Goal: Obtain resource: Download file/media

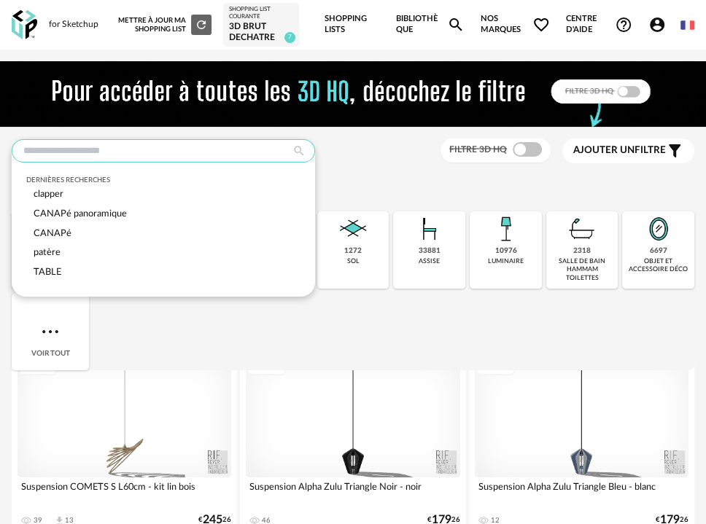
click at [103, 160] on input "text" at bounding box center [163, 150] width 303 height 23
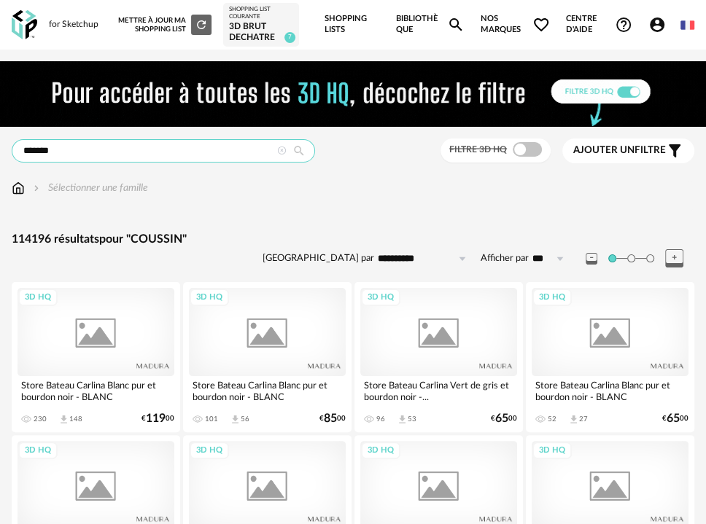
type input "*******"
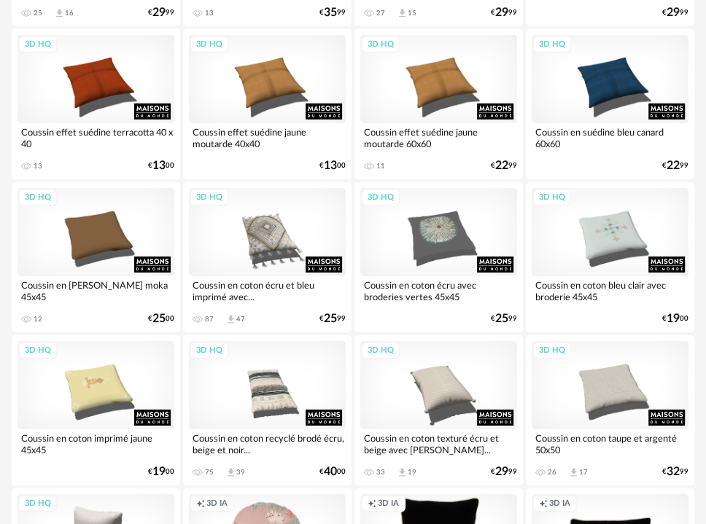
scroll to position [2718, 0]
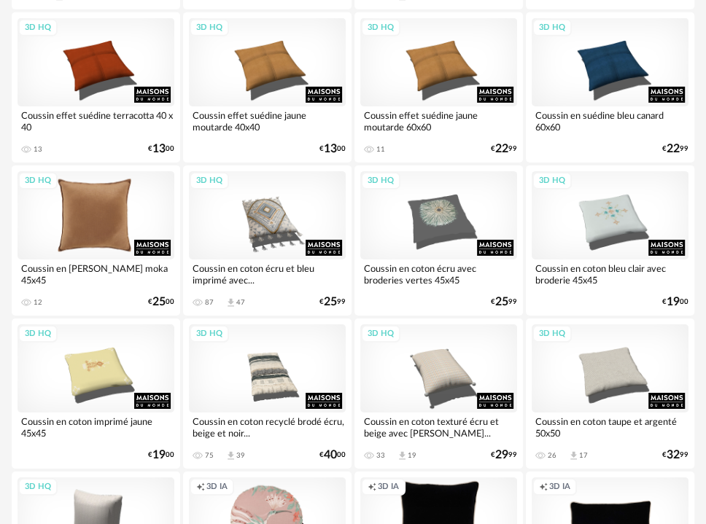
click at [113, 230] on div "3D HQ" at bounding box center [95, 215] width 157 height 88
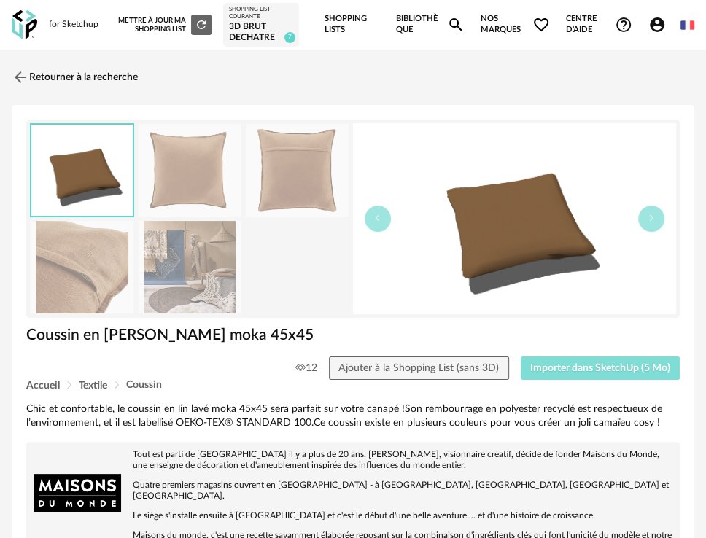
click at [598, 367] on span "Importer dans SketchUp (5 Mo)" at bounding box center [600, 368] width 140 height 10
click at [88, 75] on link "Retourner à la recherche" at bounding box center [71, 77] width 126 height 32
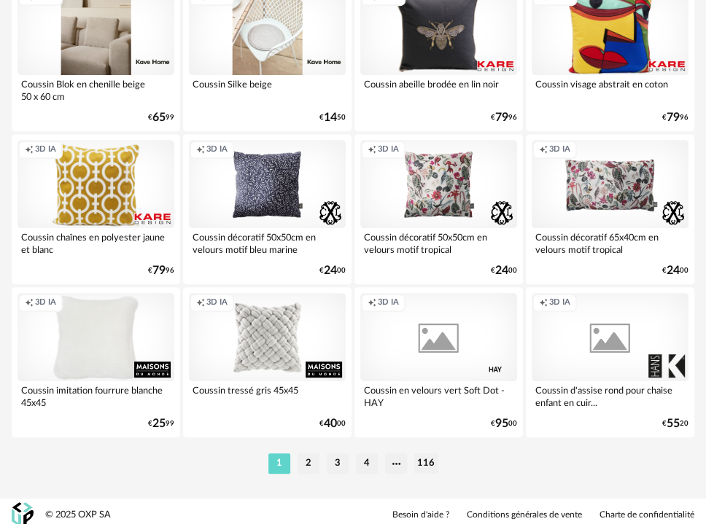
scroll to position [3672, 0]
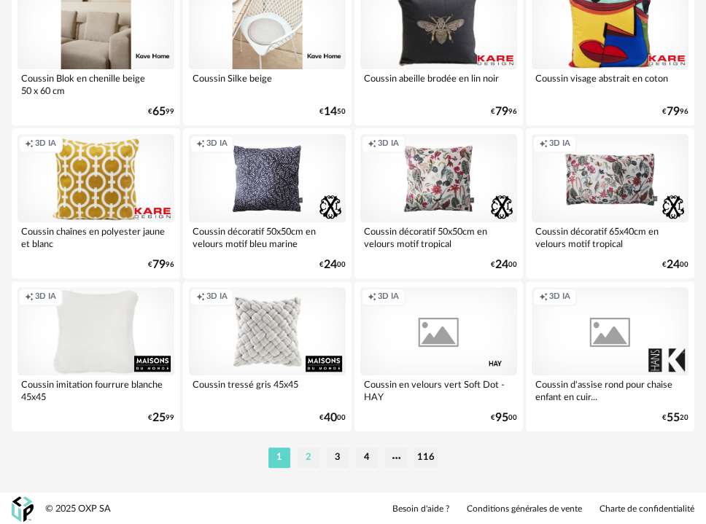
click at [311, 464] on li "2" at bounding box center [308, 458] width 22 height 20
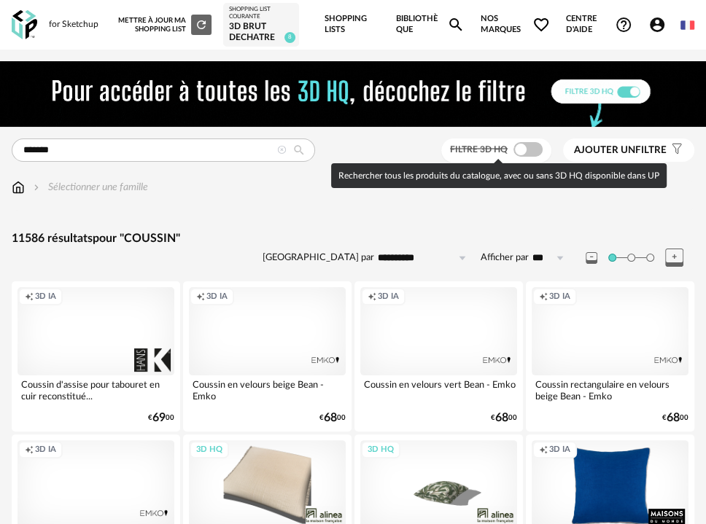
click at [534, 149] on span at bounding box center [527, 149] width 29 height 15
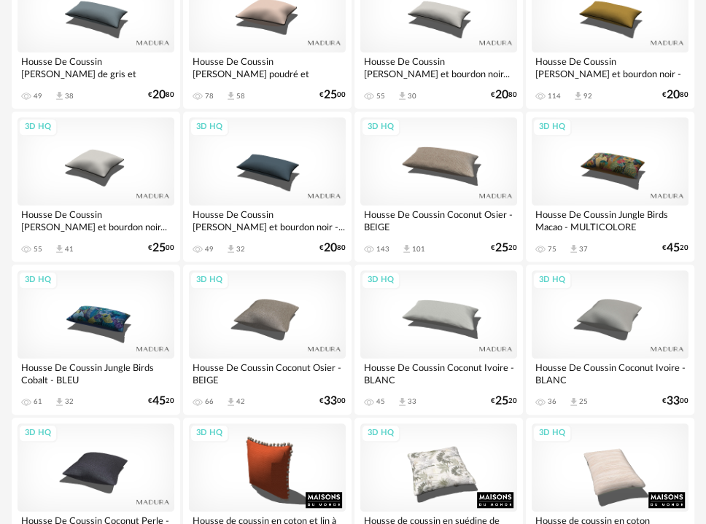
scroll to position [3672, 0]
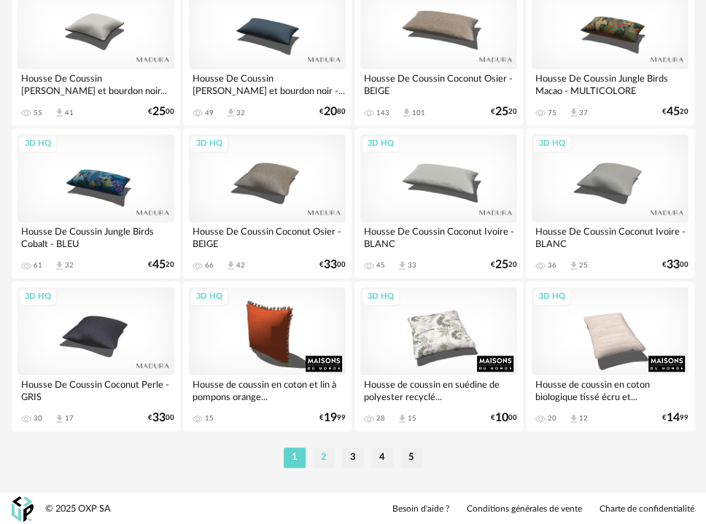
click at [327, 453] on li "2" at bounding box center [324, 458] width 22 height 20
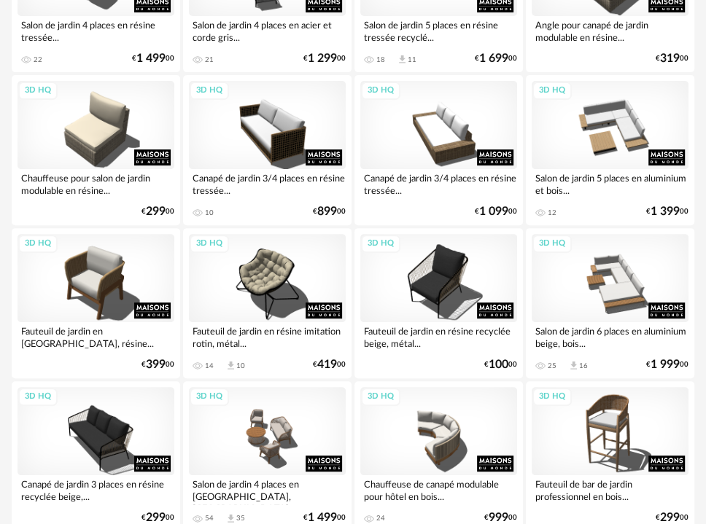
scroll to position [3672, 0]
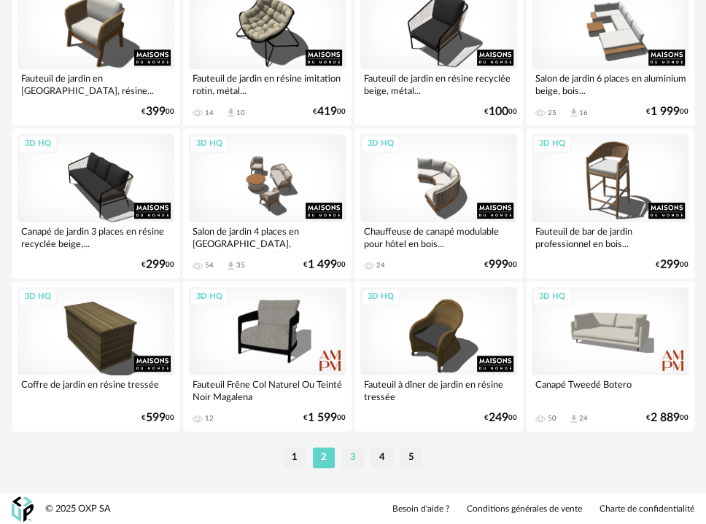
click at [354, 453] on li "3" at bounding box center [353, 458] width 22 height 20
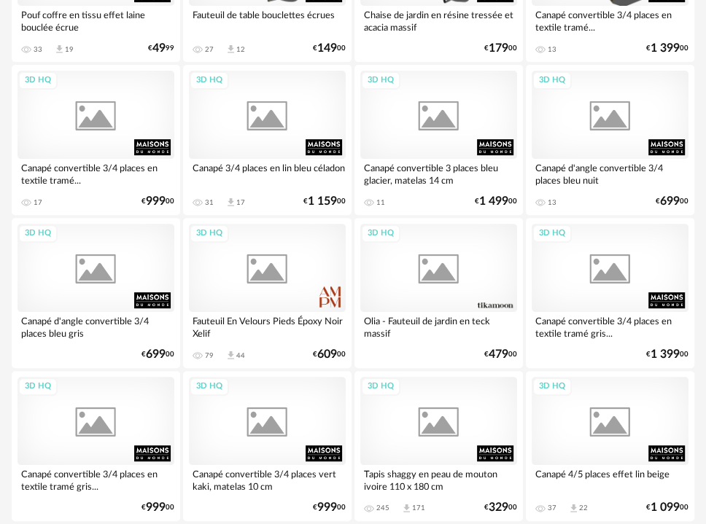
scroll to position [3672, 0]
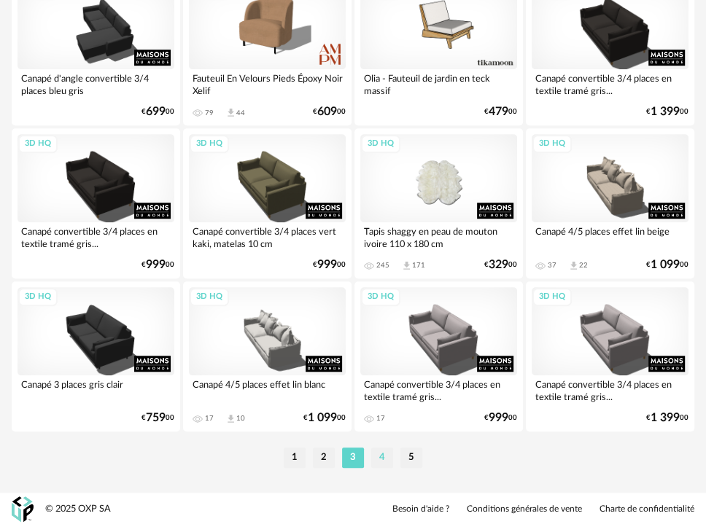
click at [387, 461] on li "4" at bounding box center [382, 458] width 22 height 20
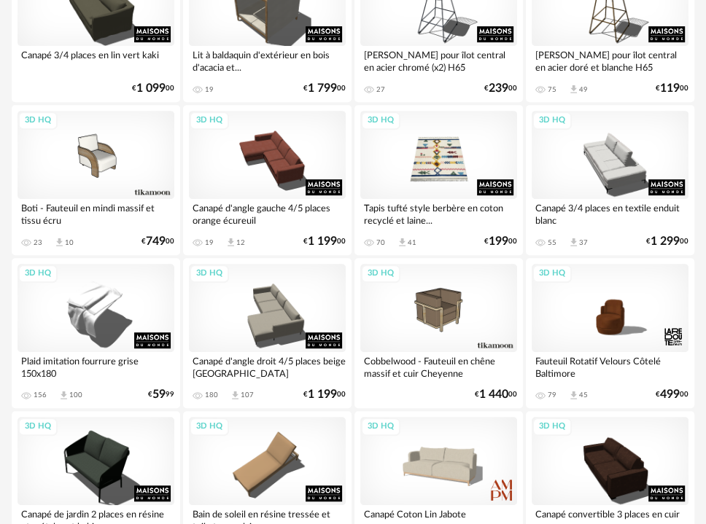
scroll to position [3672, 0]
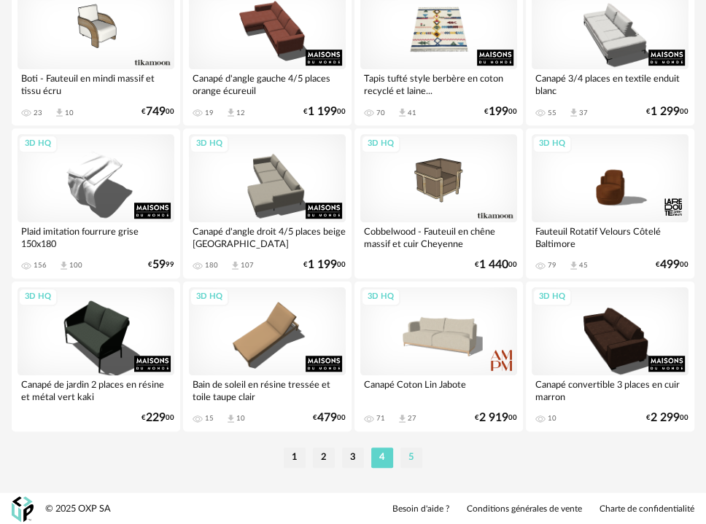
click at [413, 454] on li "5" at bounding box center [411, 458] width 22 height 20
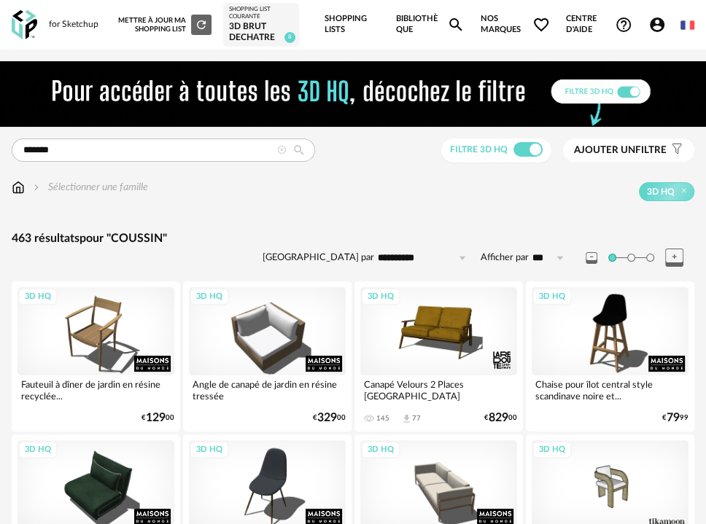
scroll to position [2327, 0]
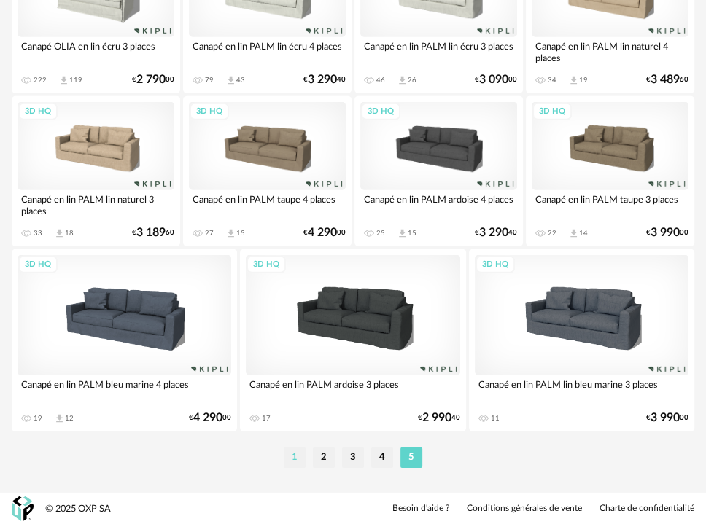
click at [285, 453] on li "1" at bounding box center [295, 458] width 22 height 20
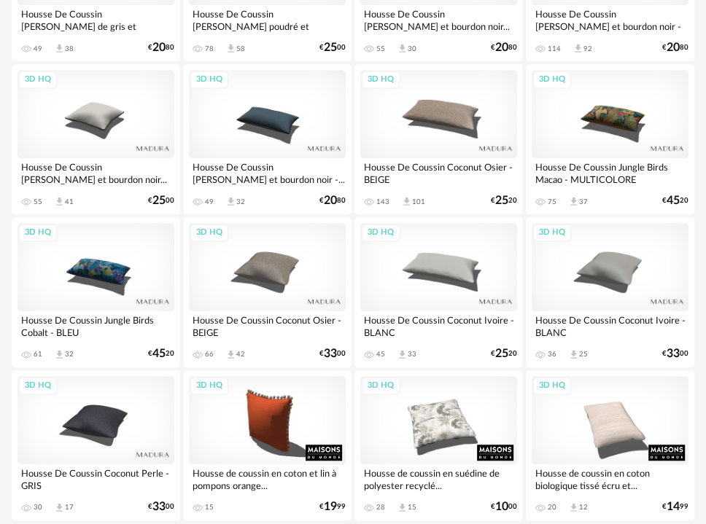
scroll to position [3672, 0]
